Goal: Information Seeking & Learning: Check status

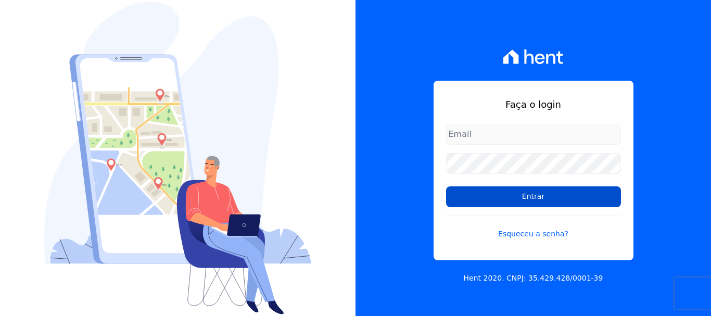
type input "documentos@fronteimoveis.com.br"
click at [520, 196] on input "Entrar" at bounding box center [533, 196] width 175 height 21
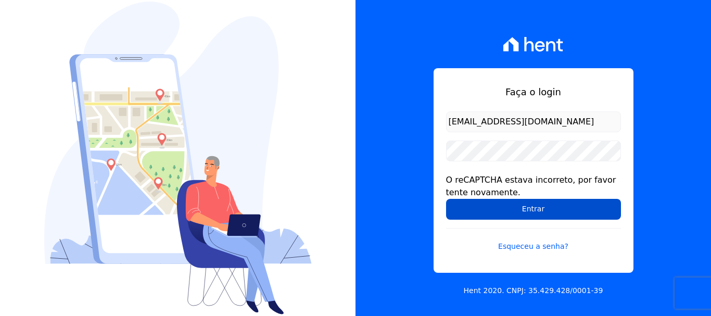
click at [531, 208] on input "Entrar" at bounding box center [533, 209] width 175 height 21
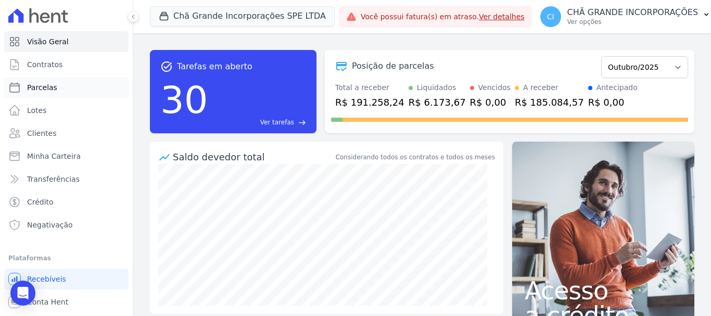
click at [34, 87] on span "Parcelas" at bounding box center [42, 87] width 30 height 10
select select
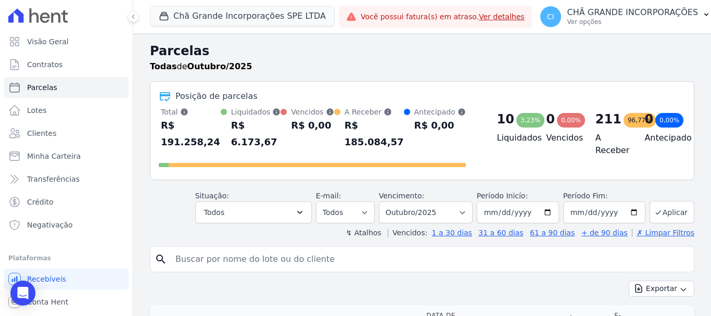
click at [199, 249] on input "search" at bounding box center [429, 259] width 520 height 21
type input "CINTIA MARIA DOS SANTOS PINTO"
select select
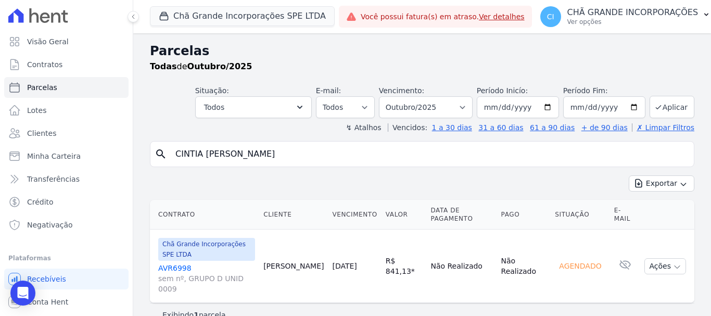
click at [329, 48] on h2 "Parcelas" at bounding box center [422, 51] width 544 height 19
click at [315, 156] on input "CINTIA MARIA DOS SANTOS PINTO" at bounding box center [429, 154] width 520 height 21
click at [315, 155] on input "CINTIA MARIA DOS SANTOS PINTO" at bounding box center [429, 154] width 520 height 21
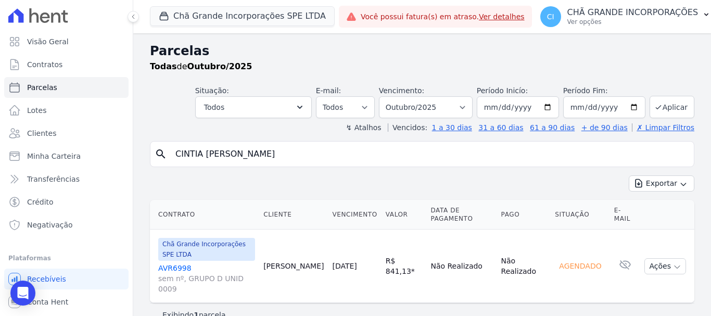
click at [315, 155] on input "CINTIA MARIA DOS SANTOS PINTO" at bounding box center [429, 154] width 520 height 21
type input "JAIR NOBERTO DOS SANTOS JUNIOR"
select select
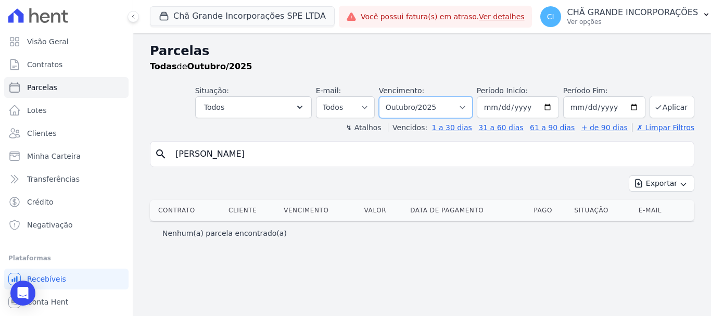
click at [472, 105] on select "Filtrar por período ──────── Todos os meses Outubro/2019 Novembro/2019 Dezembro…" at bounding box center [426, 107] width 94 height 22
select select "08/2025"
click at [393, 96] on select "Filtrar por período ──────── Todos os meses Outubro/2019 Novembro/2019 Dezembro…" at bounding box center [426, 107] width 94 height 22
select select
